Goal: Information Seeking & Learning: Check status

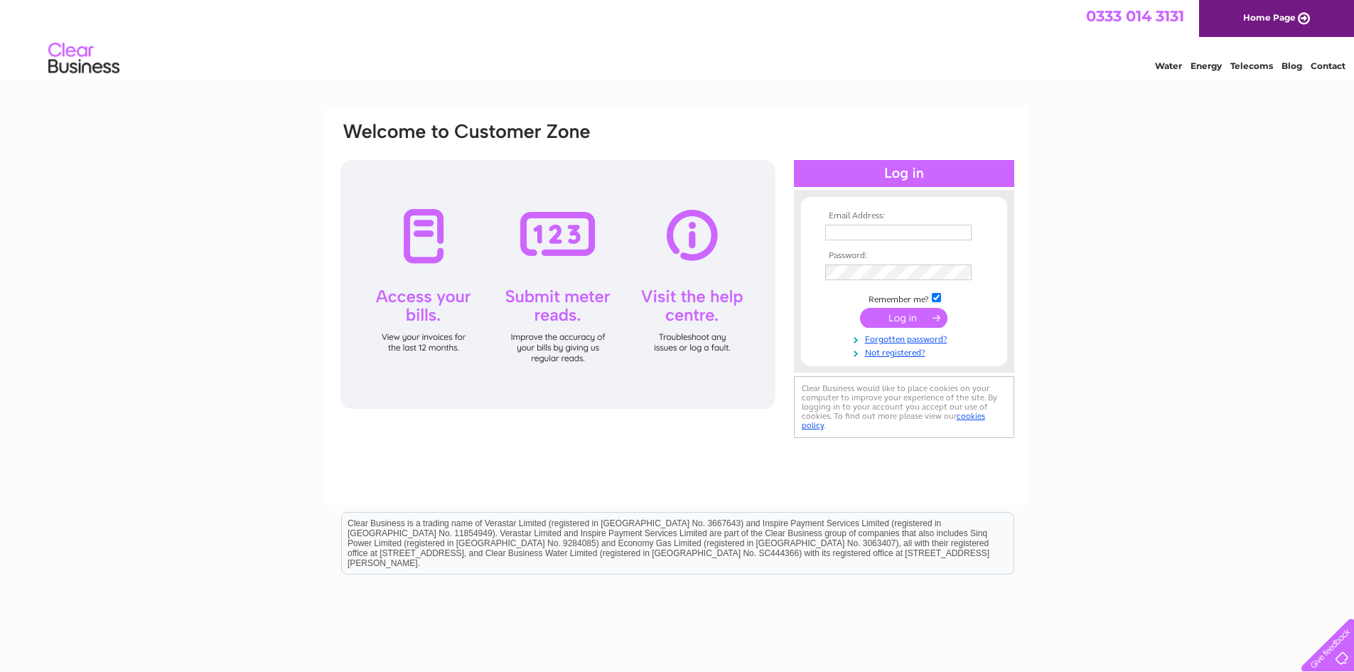
type input "[EMAIL_ADDRESS][DOMAIN_NAME]"
click at [893, 319] on input "submit" at bounding box center [903, 318] width 87 height 20
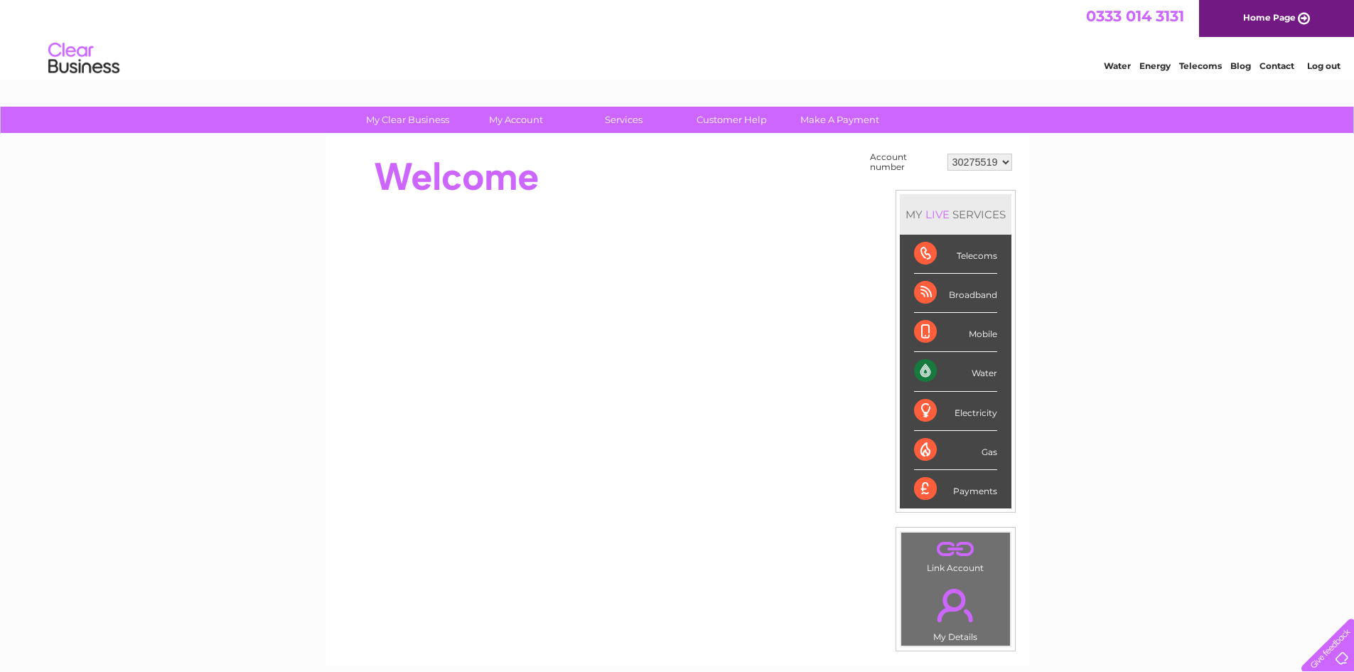
click at [1003, 161] on select "30275519" at bounding box center [980, 162] width 65 height 17
click at [1004, 161] on select "30275519" at bounding box center [980, 162] width 65 height 17
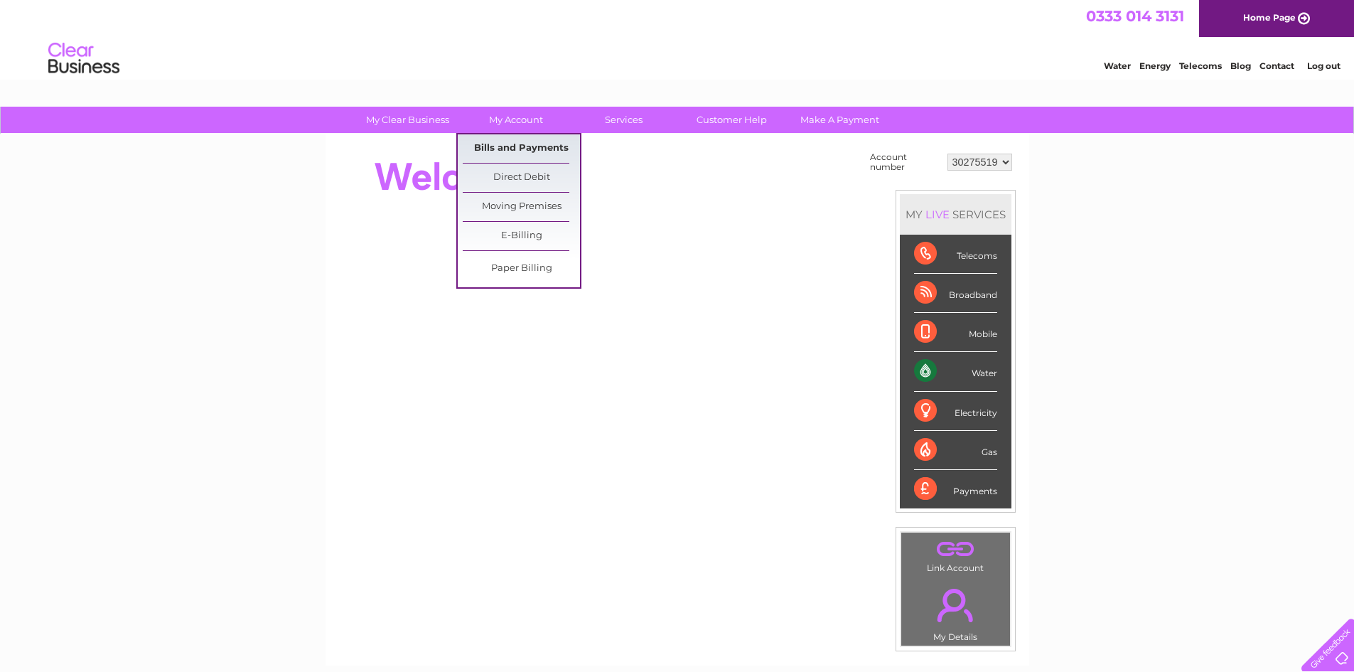
click at [520, 149] on link "Bills and Payments" at bounding box center [521, 148] width 117 height 28
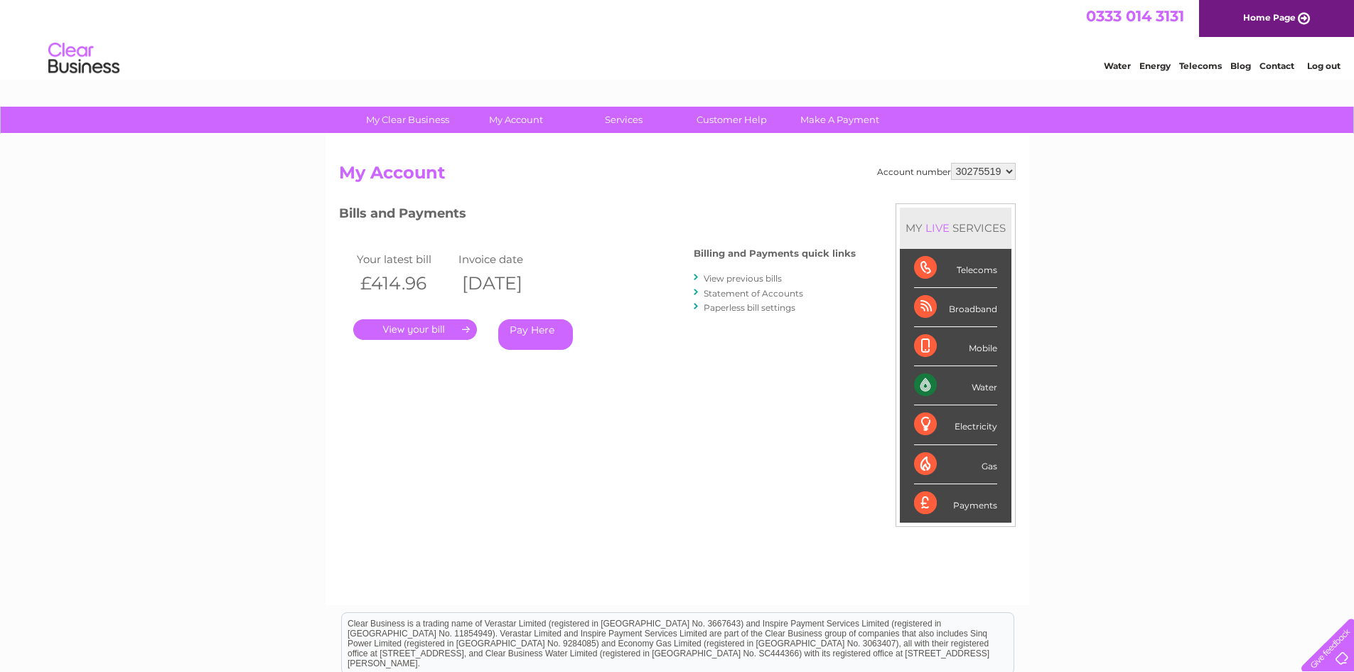
click at [722, 279] on link "View previous bills" at bounding box center [743, 278] width 78 height 11
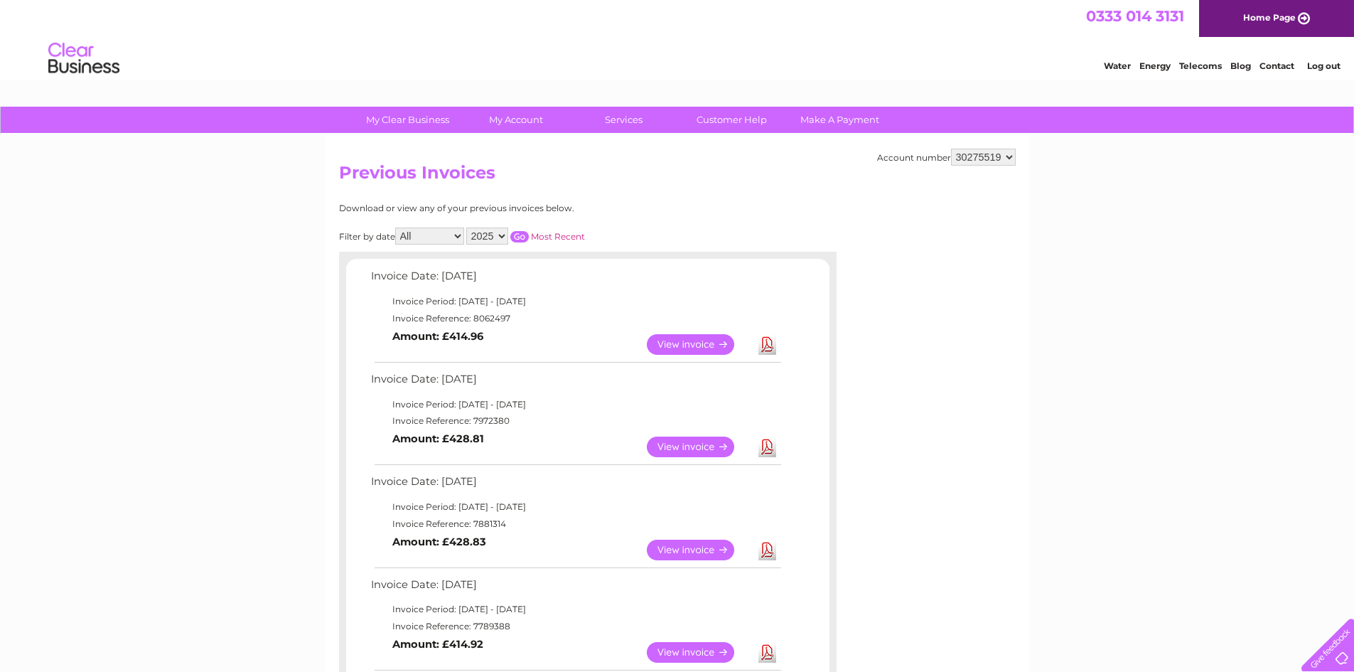
click at [1329, 65] on link "Log out" at bounding box center [1323, 65] width 33 height 11
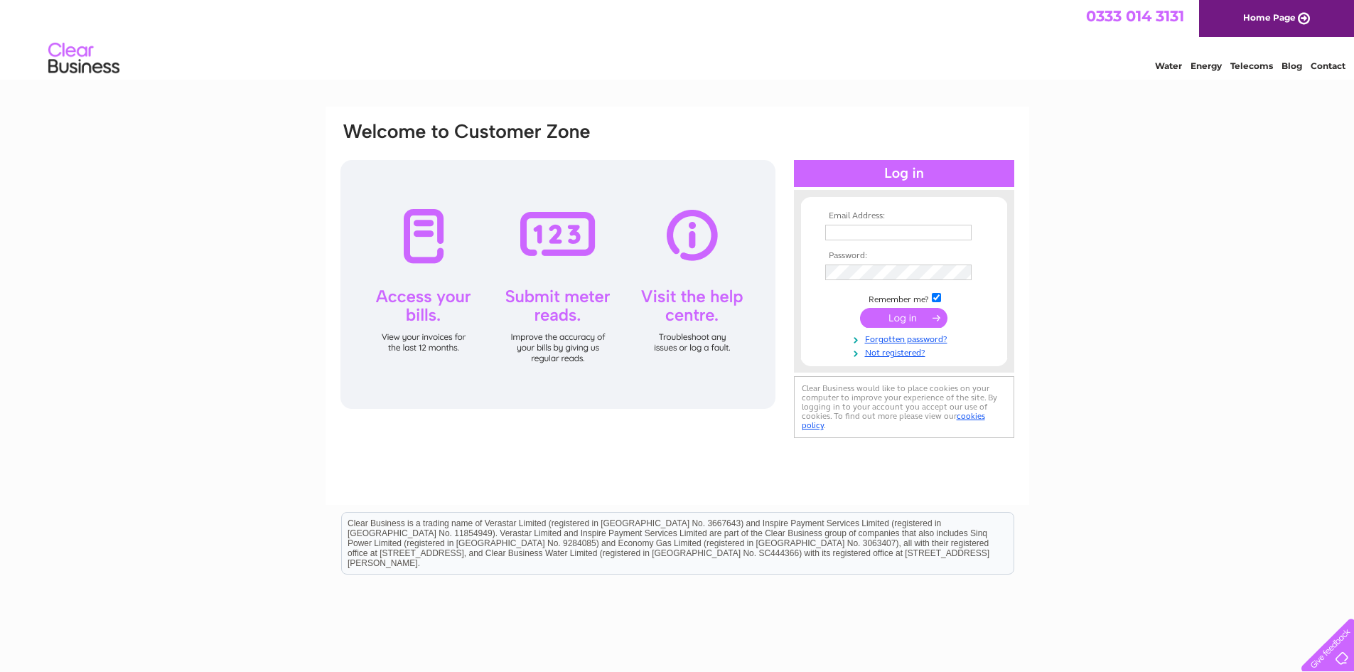
type input "[EMAIL_ADDRESS][DOMAIN_NAME]"
drag, startPoint x: 829, startPoint y: 232, endPoint x: 1038, endPoint y: 239, distance: 209.1
click at [1038, 239] on div "Email Address: [EMAIL_ADDRESS][DOMAIN_NAME] Password:" at bounding box center [677, 427] width 1354 height 641
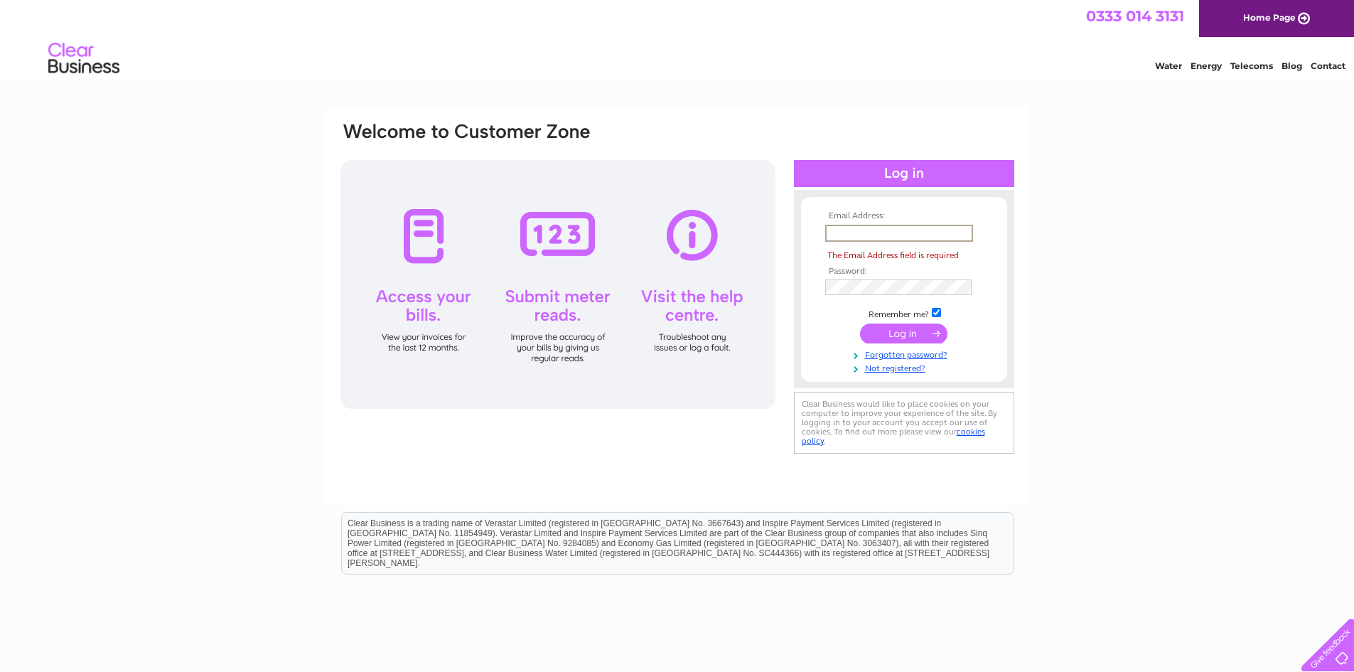
scroll to position [0, 0]
type input "[PERSON_NAME][EMAIL_ADDRESS][PERSON_NAME][DOMAIN_NAME]"
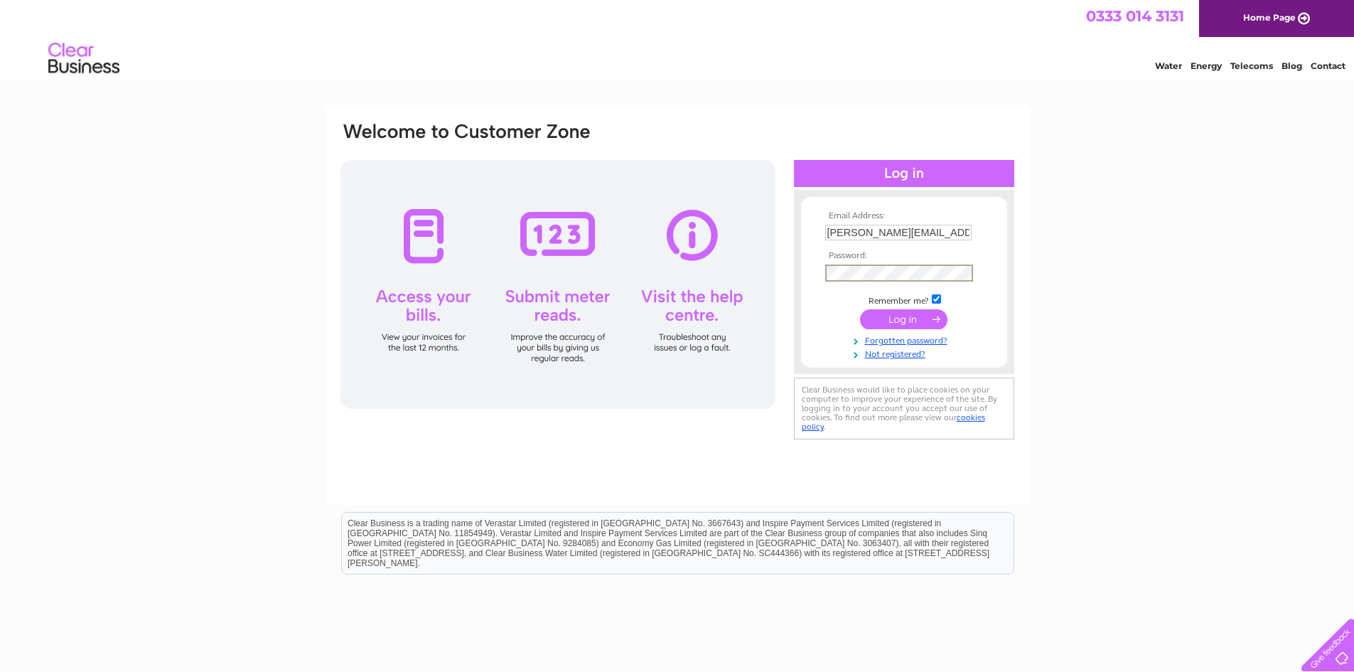
click at [755, 255] on div "Email Address: [PERSON_NAME][EMAIL_ADDRESS][PERSON_NAME][DOMAIN_NAME] Password:" at bounding box center [677, 282] width 677 height 322
click at [869, 321] on input "submit" at bounding box center [903, 319] width 87 height 20
click at [906, 321] on input "submit" at bounding box center [903, 318] width 87 height 20
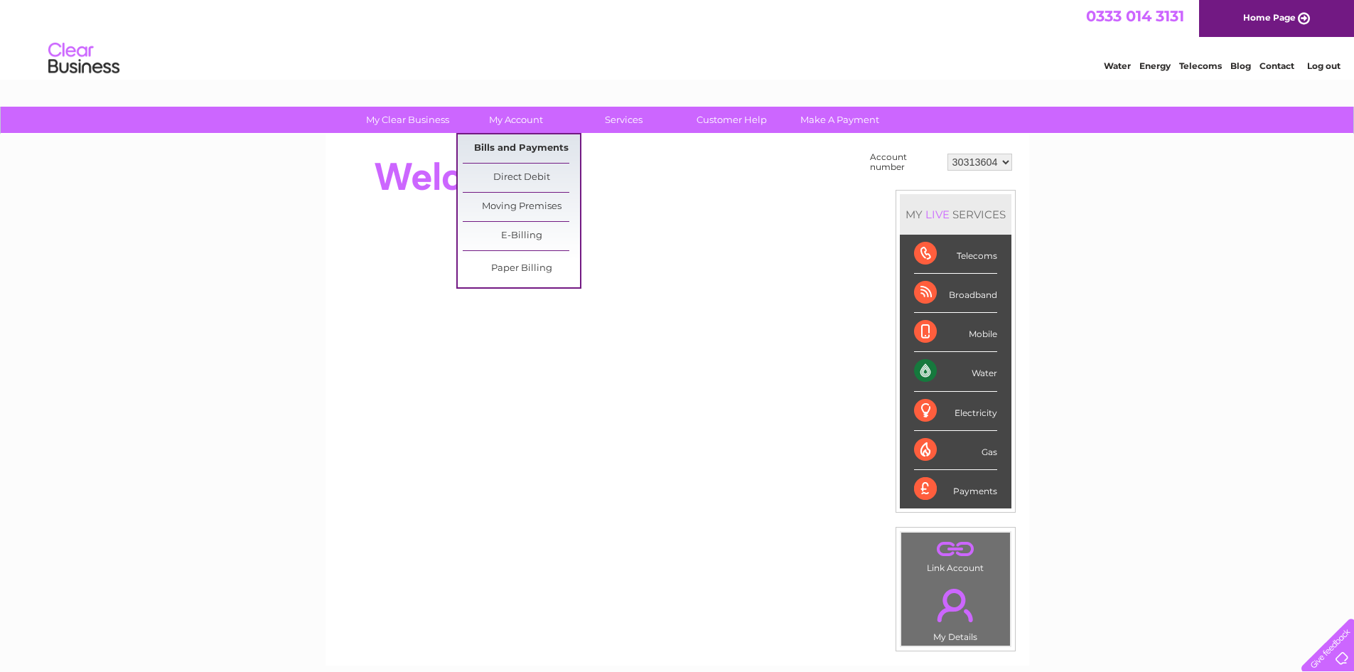
click at [531, 148] on link "Bills and Payments" at bounding box center [521, 148] width 117 height 28
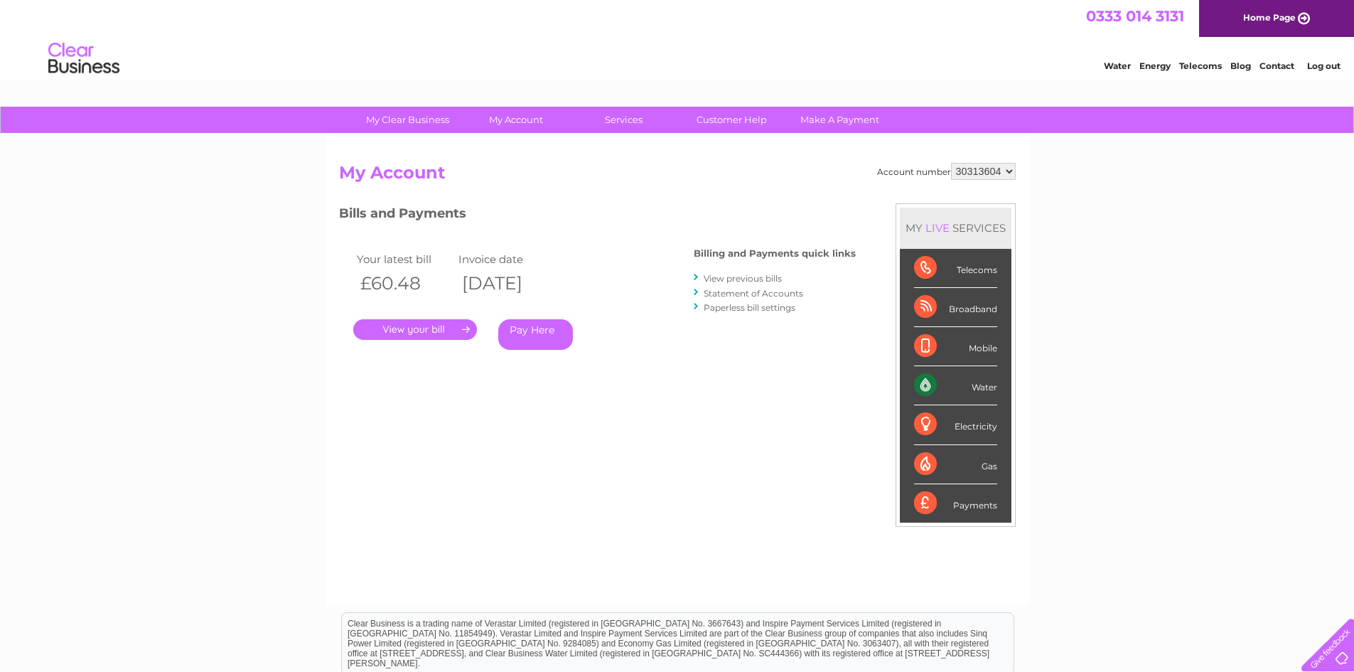
click at [725, 280] on link "View previous bills" at bounding box center [743, 278] width 78 height 11
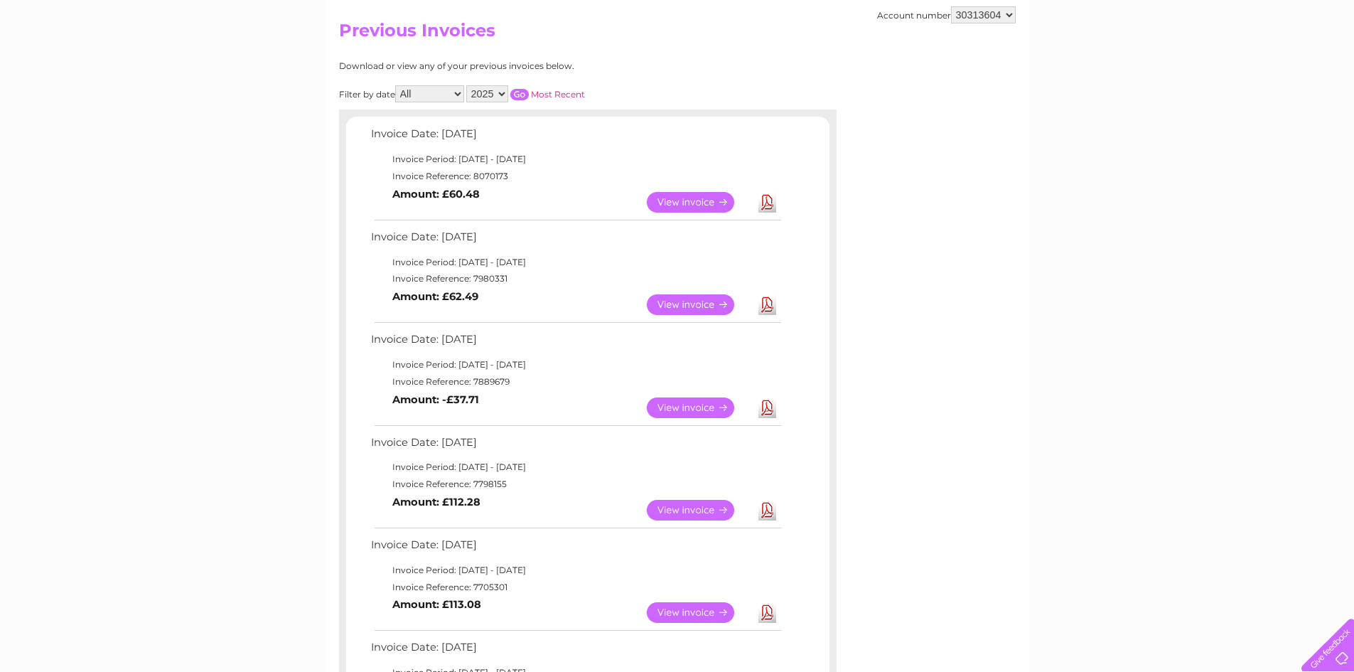
scroll to position [71, 0]
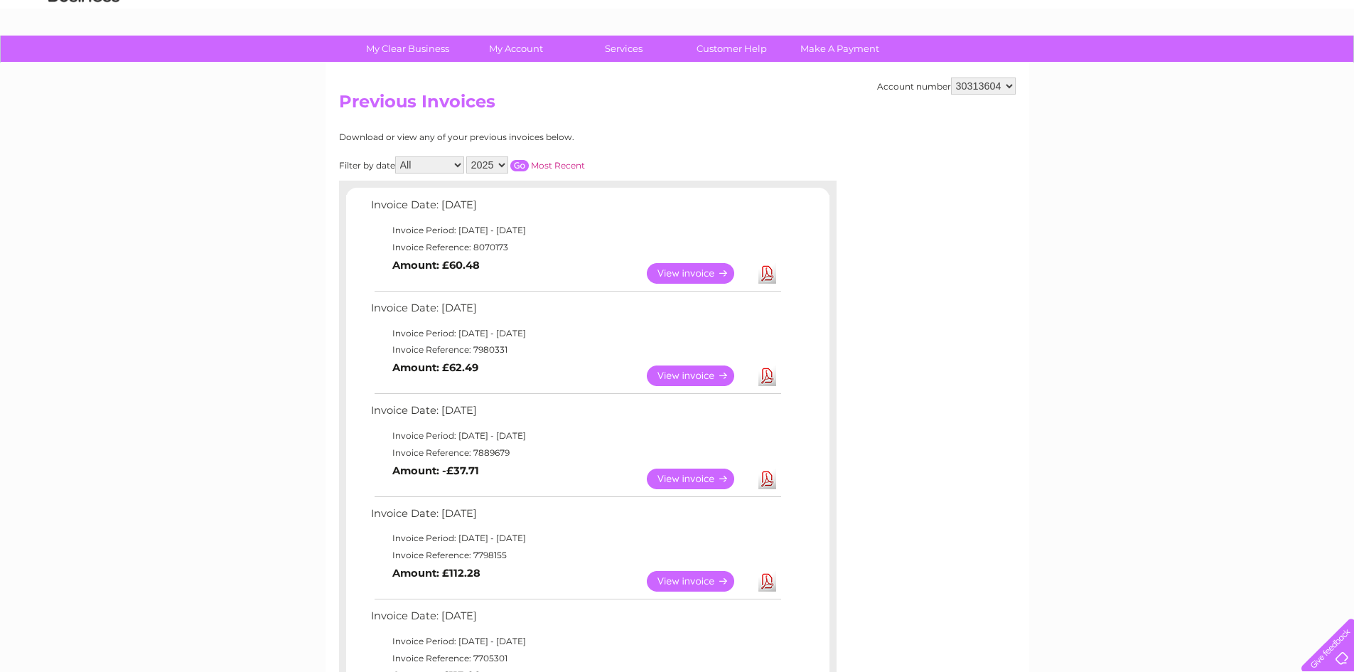
click at [1011, 87] on select "30313604" at bounding box center [983, 85] width 65 height 17
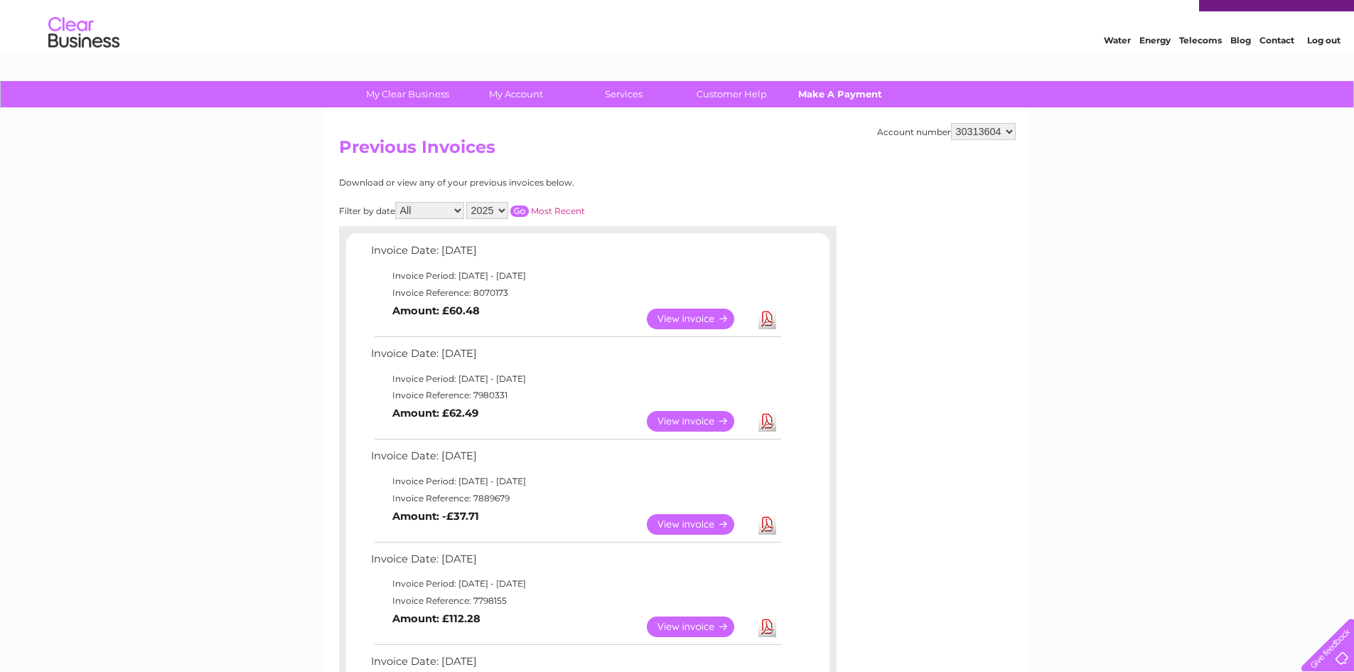
scroll to position [0, 0]
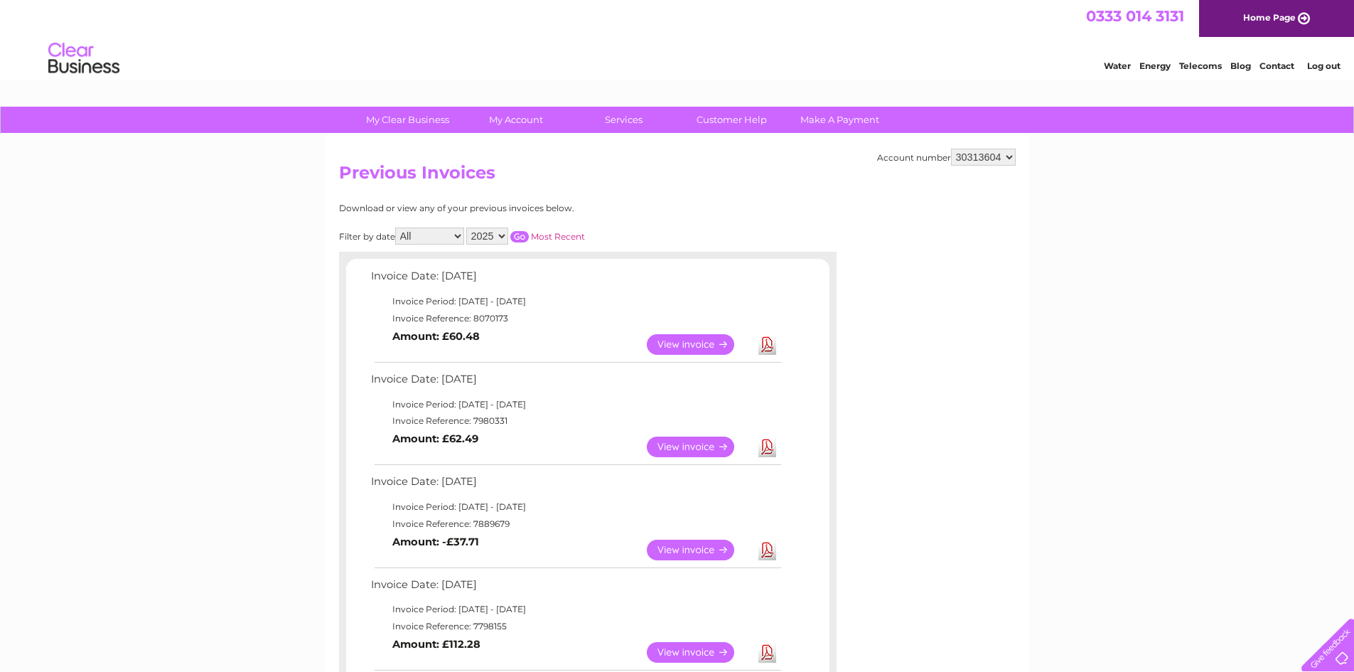
click at [1334, 63] on link "Log out" at bounding box center [1323, 65] width 33 height 11
